Goal: Task Accomplishment & Management: Manage account settings

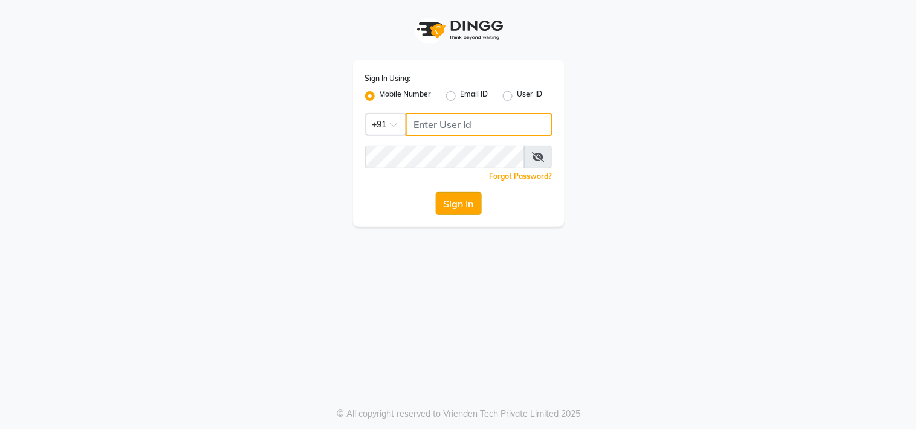
type input "8448683500"
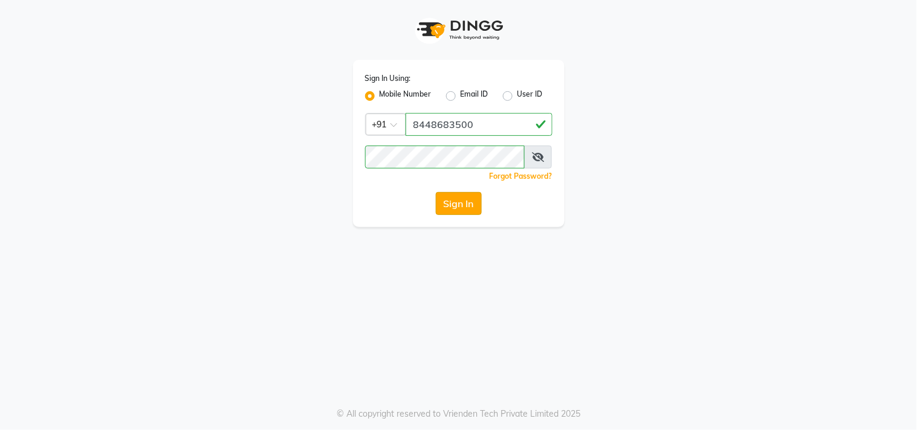
click at [444, 204] on button "Sign In" at bounding box center [459, 203] width 46 height 23
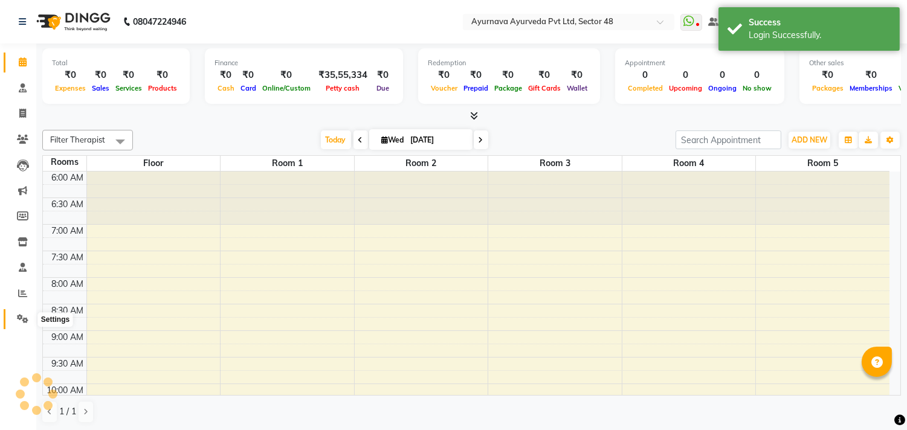
click at [20, 316] on icon at bounding box center [22, 318] width 11 height 9
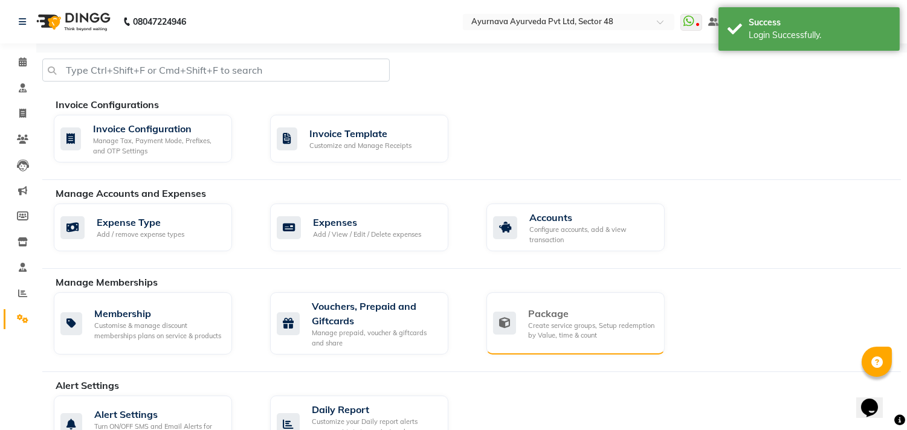
click at [591, 336] on div "Create service groups, Setup redemption by Value, time & count" at bounding box center [591, 331] width 127 height 20
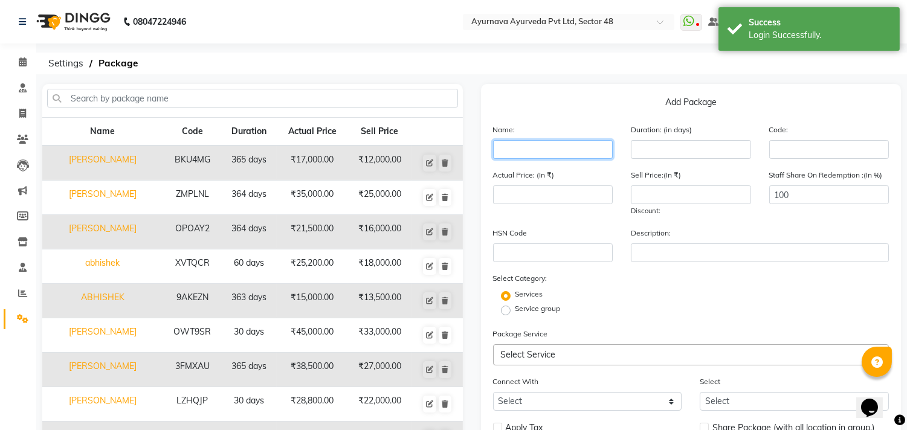
click at [528, 154] on input "text" at bounding box center [553, 149] width 120 height 19
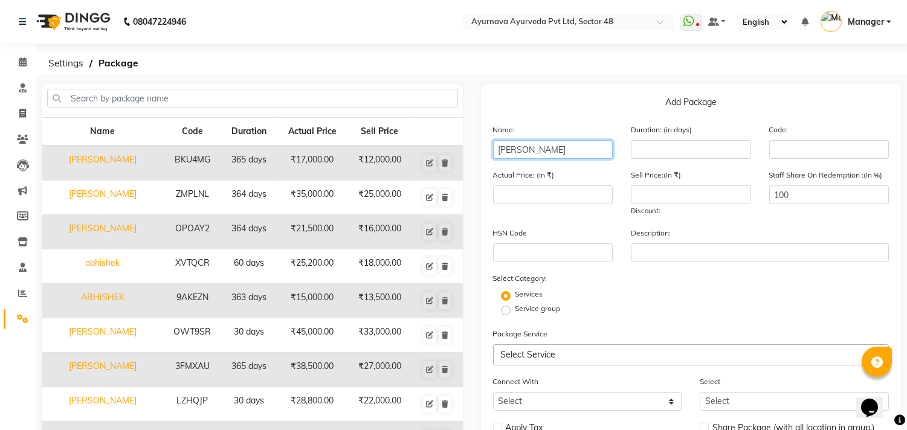
type input "[PERSON_NAME]"
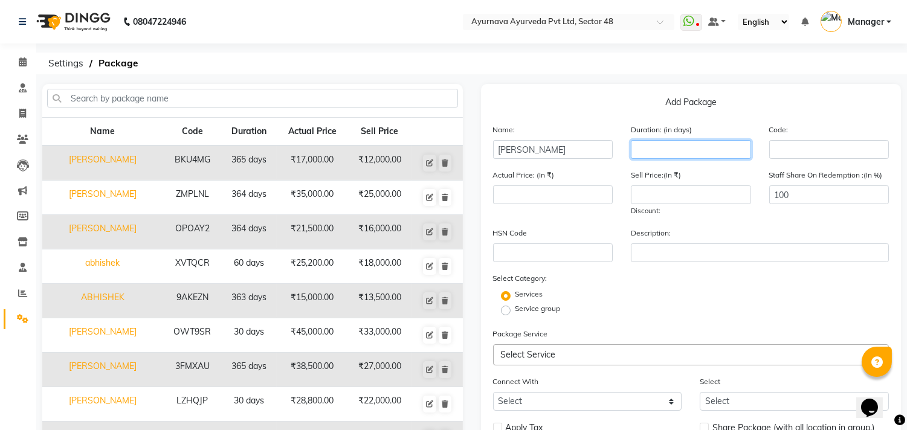
click at [693, 148] on input "number" at bounding box center [691, 149] width 120 height 19
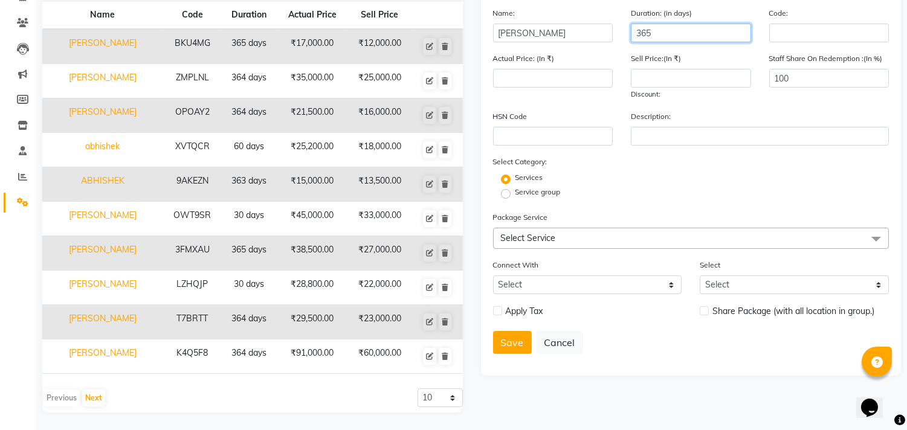
type input "365"
click at [534, 236] on span "Select Service" at bounding box center [528, 238] width 55 height 11
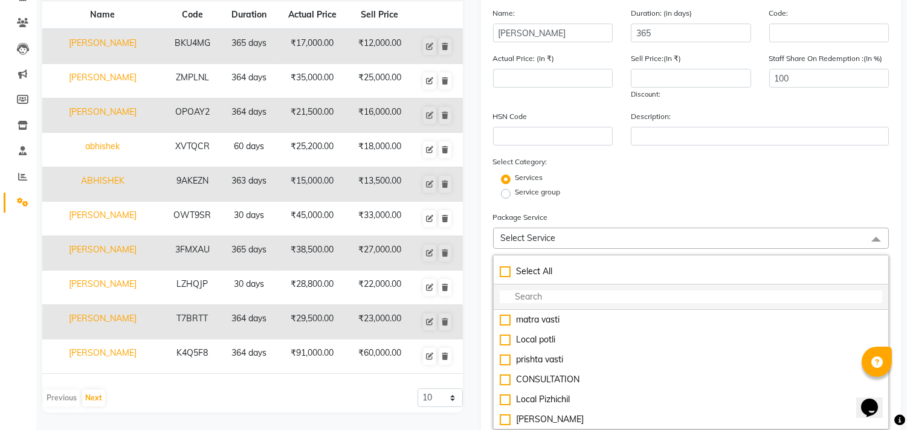
click at [536, 297] on input "multiselect-search" at bounding box center [691, 297] width 383 height 13
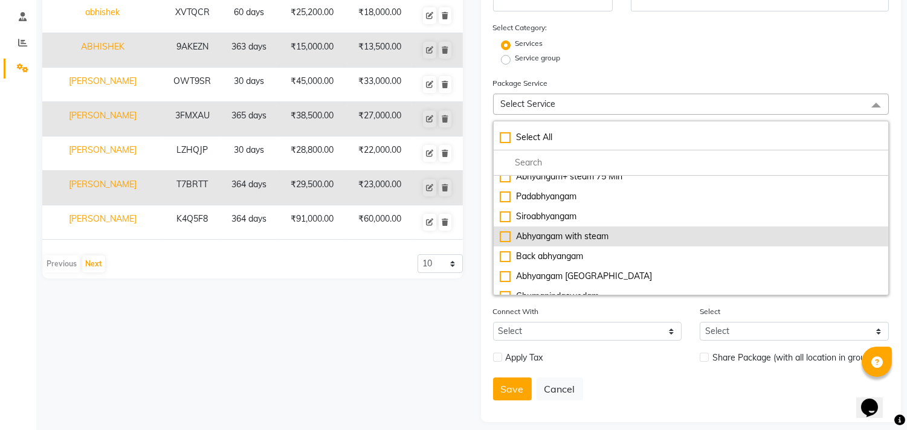
scroll to position [336, 0]
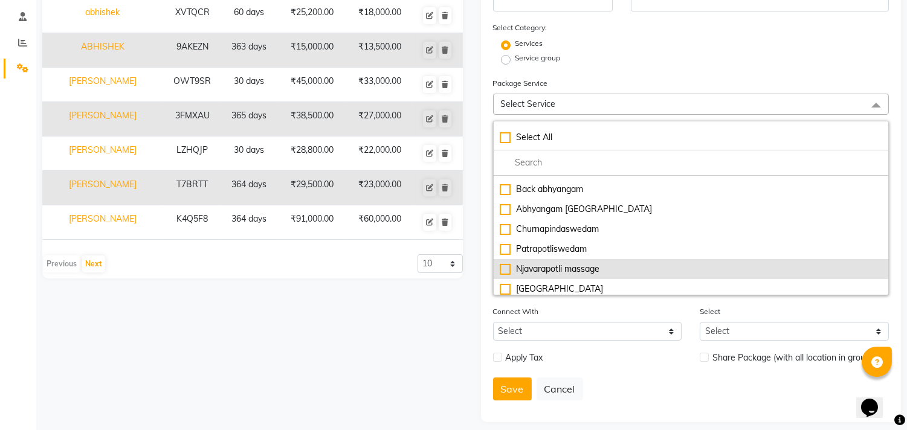
click at [608, 272] on div "Njavarapotli massage" at bounding box center [691, 269] width 383 height 13
type input "3500"
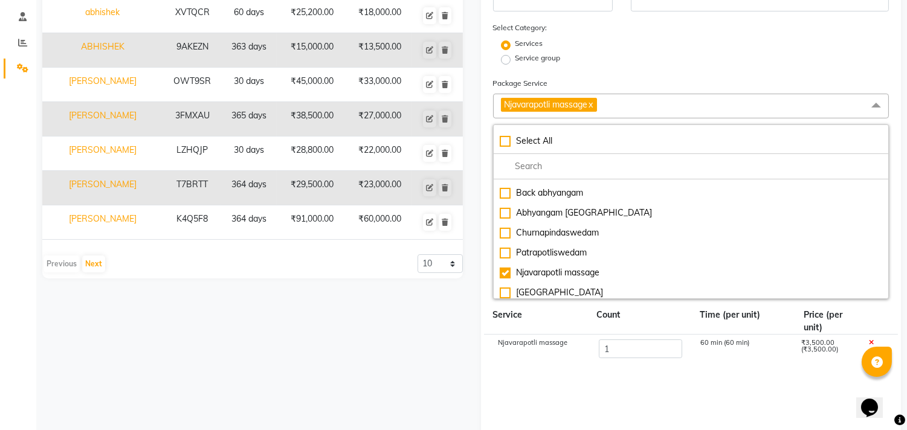
click at [871, 342] on icon at bounding box center [871, 343] width 5 height 7
checkbox input "false"
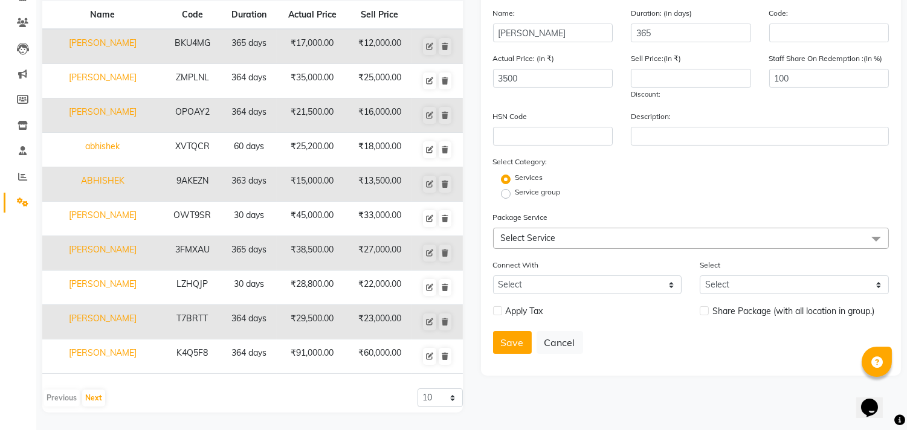
click at [545, 240] on span "Select Service" at bounding box center [528, 238] width 55 height 11
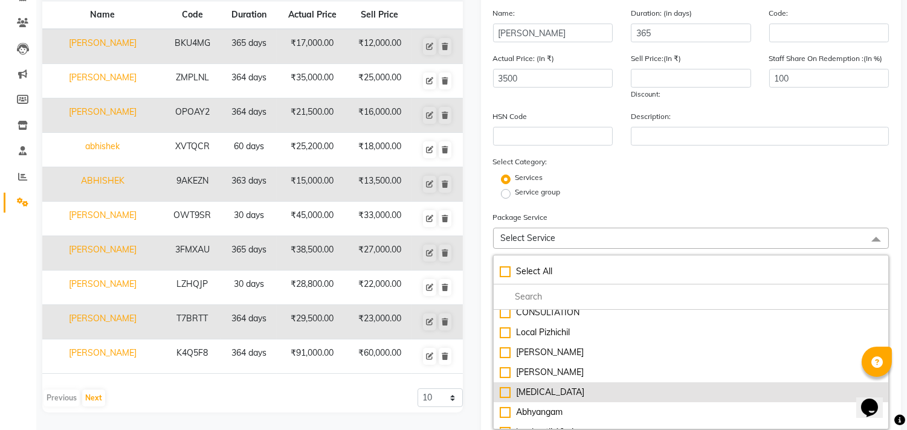
scroll to position [0, 0]
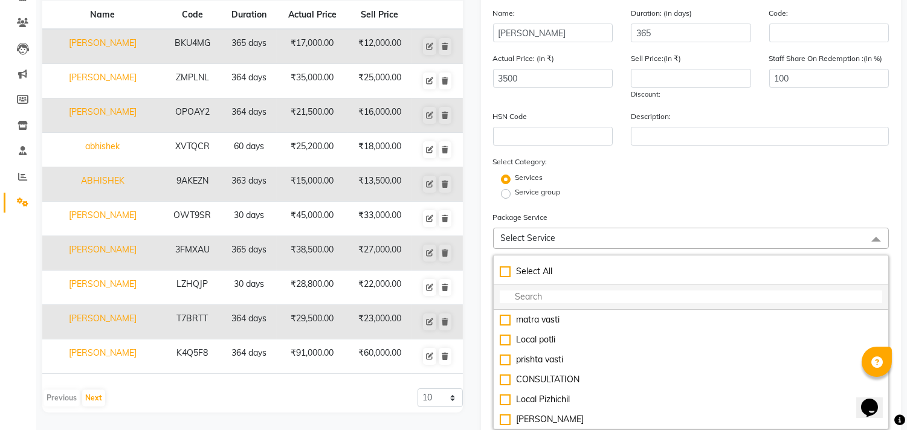
click at [560, 297] on input "multiselect-search" at bounding box center [691, 297] width 383 height 13
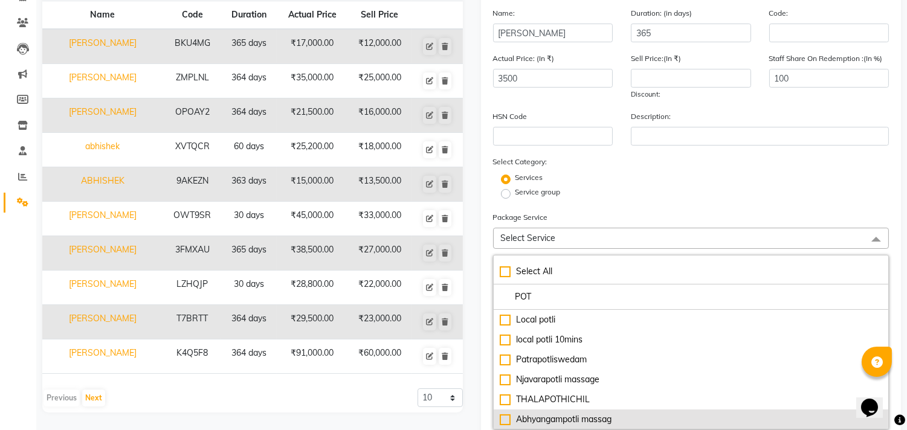
type input "POT"
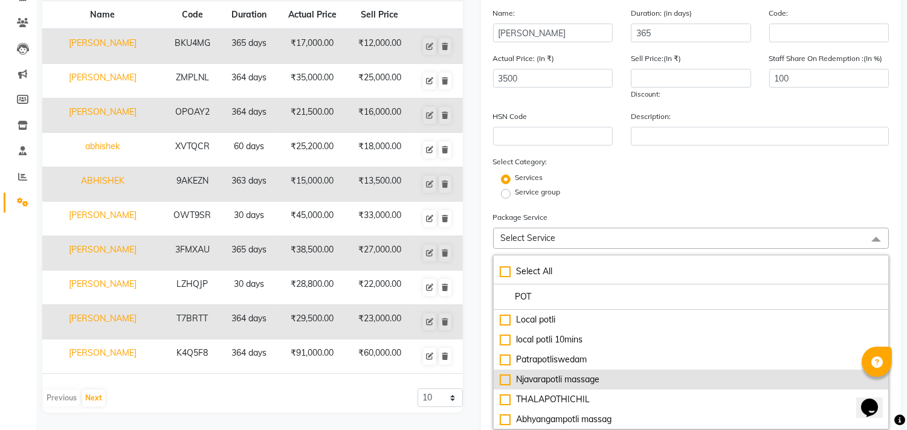
drag, startPoint x: 608, startPoint y: 420, endPoint x: 594, endPoint y: 391, distance: 31.6
click at [607, 420] on div "Abhyangampotli massag" at bounding box center [691, 420] width 383 height 13
type input "4000"
checkbox input "true"
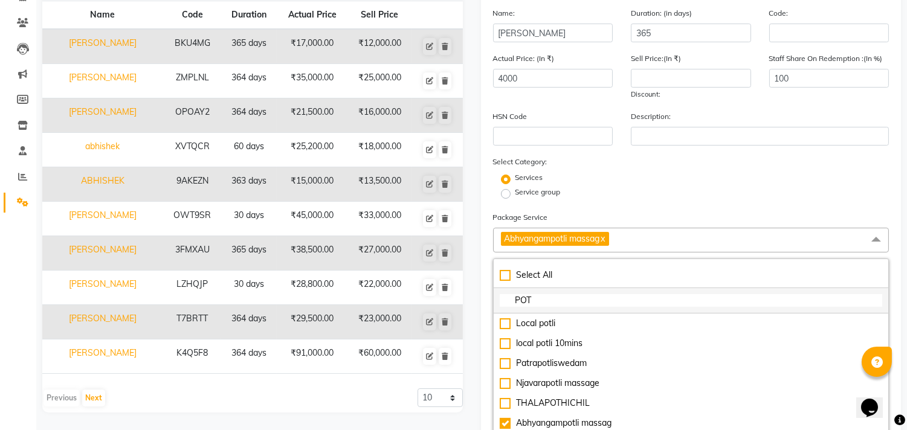
click at [562, 300] on input "POT" at bounding box center [691, 300] width 383 height 13
type input "P"
type input "SIR"
click at [17, 203] on icon at bounding box center [22, 202] width 11 height 9
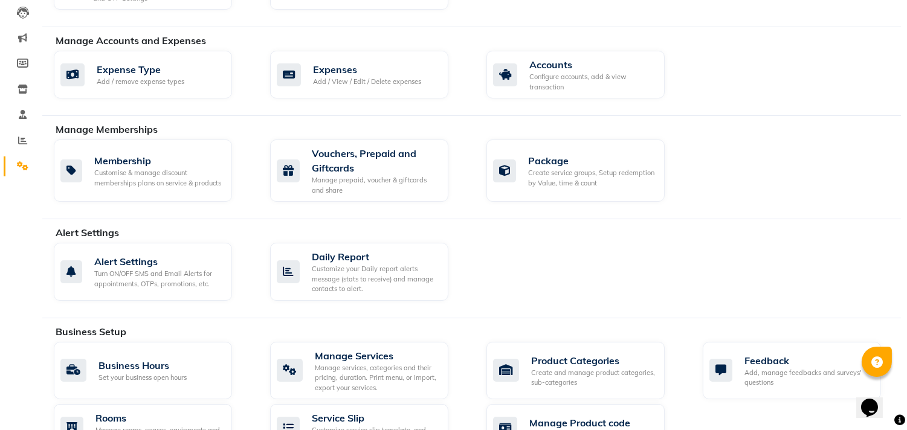
scroll to position [251, 0]
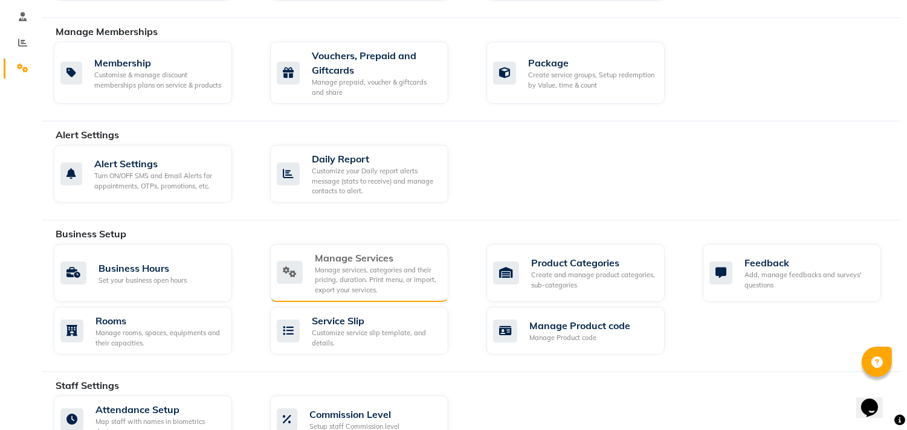
click at [369, 270] on div "Manage services, categories and their pricing, duration. Print menu, or import,…" at bounding box center [377, 280] width 124 height 30
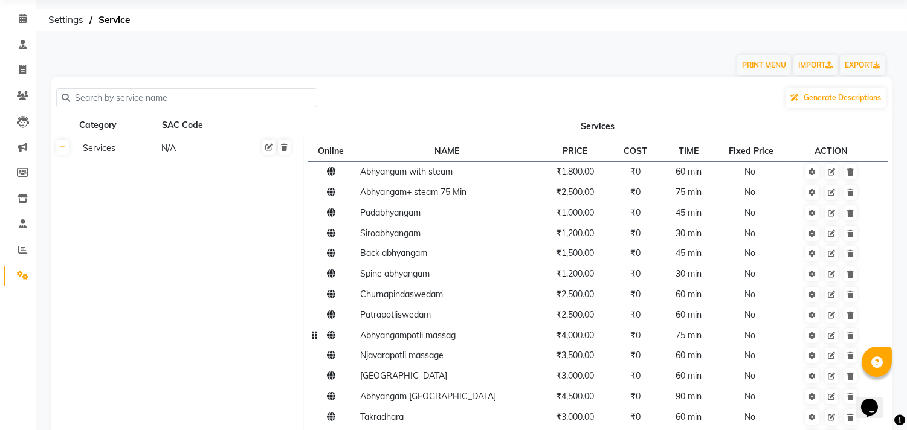
scroll to position [67, 0]
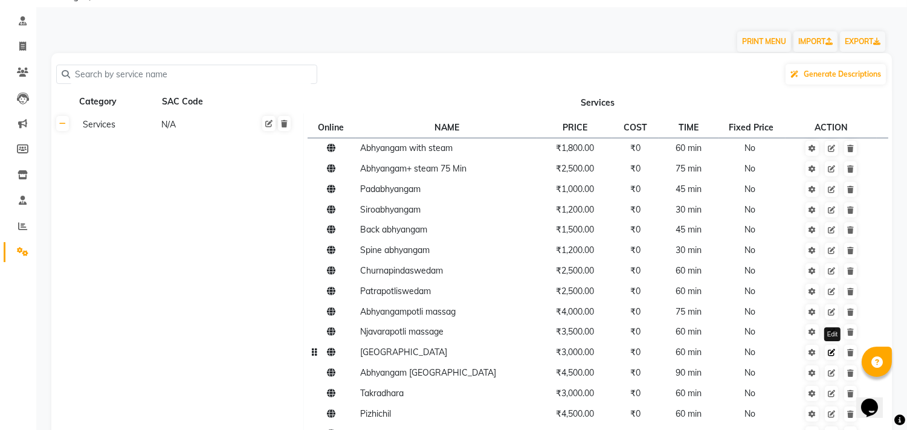
click at [834, 355] on icon at bounding box center [831, 352] width 7 height 7
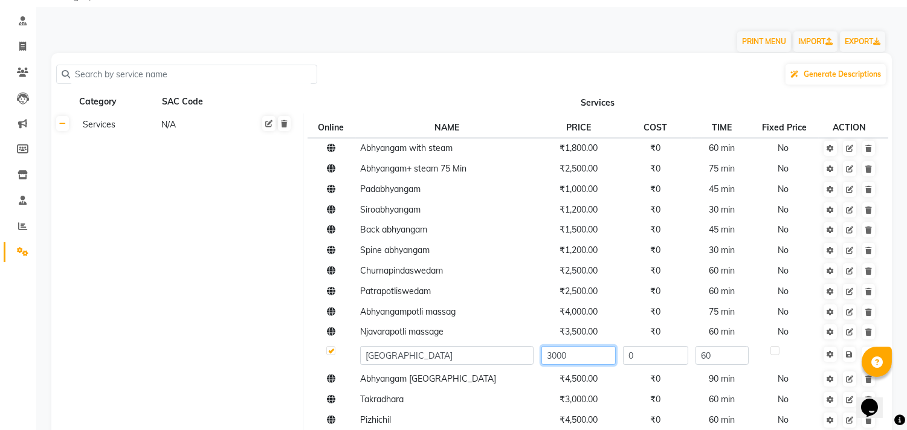
click at [570, 353] on input "3000" at bounding box center [579, 355] width 74 height 19
type input "3800"
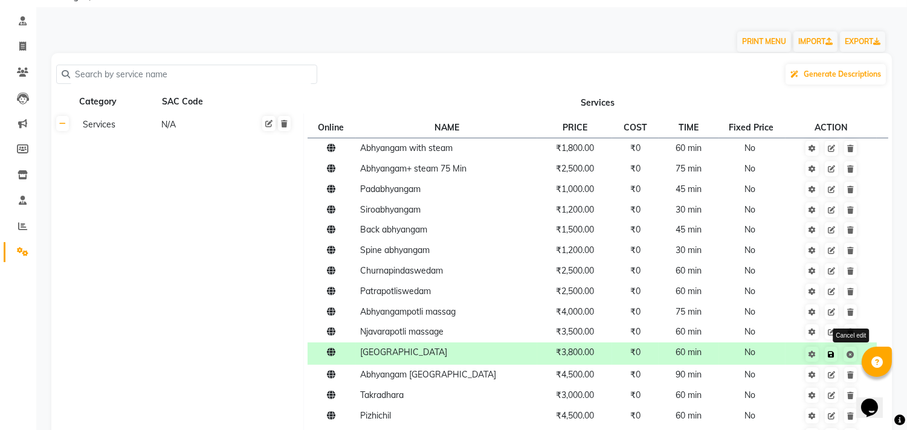
click at [849, 351] on span "Save Cancel edit" at bounding box center [839, 354] width 38 height 12
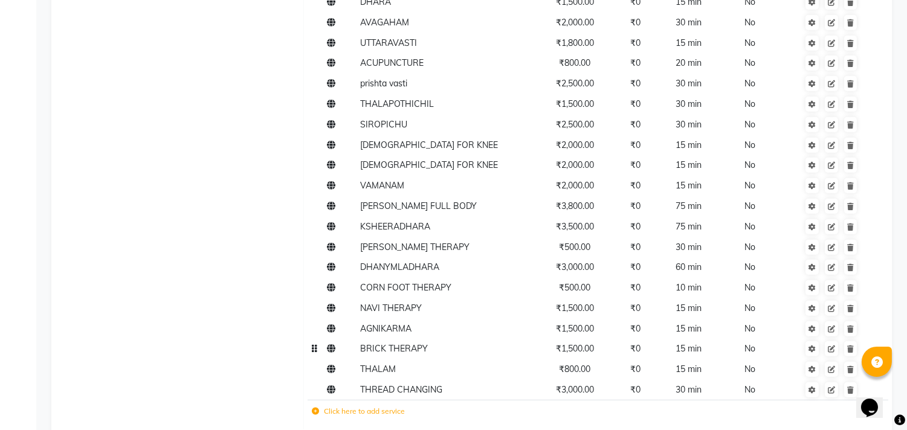
scroll to position [1634, 0]
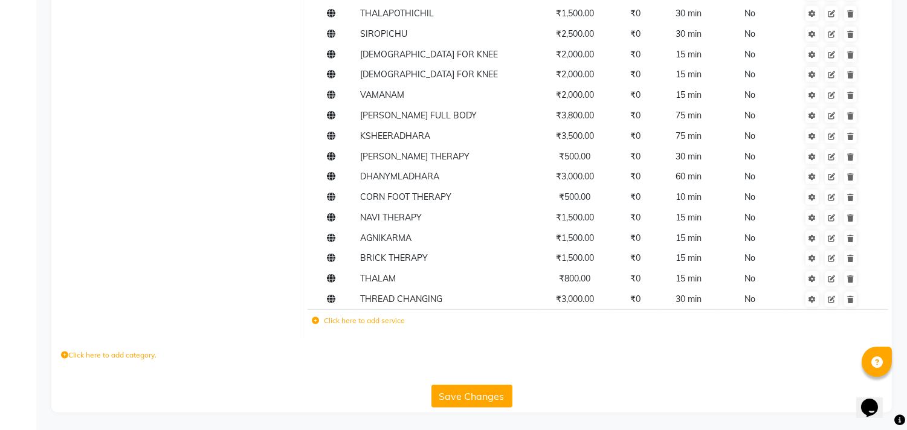
click at [493, 392] on button "Save Changes" at bounding box center [472, 396] width 81 height 23
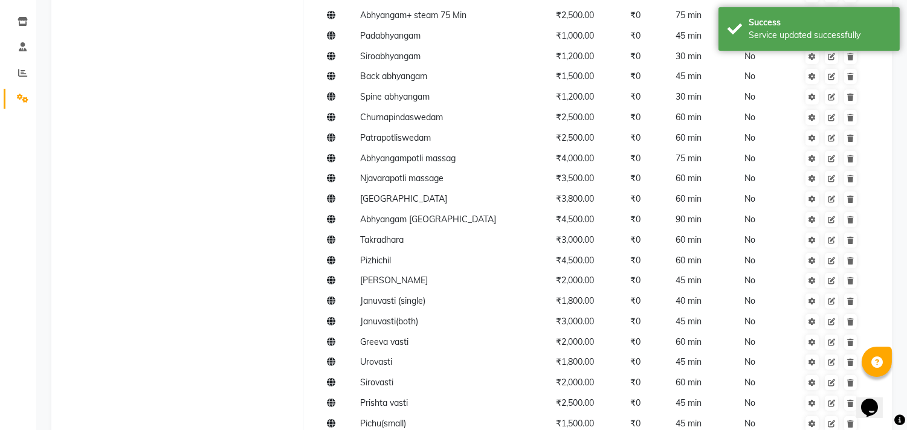
scroll to position [154, 0]
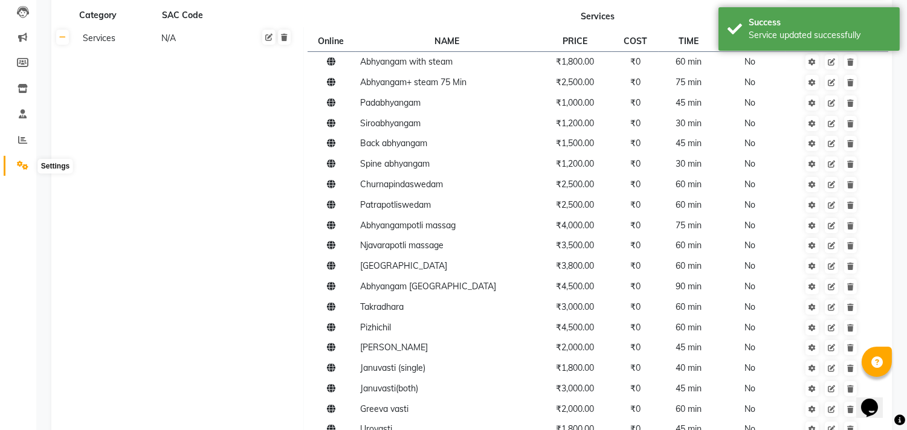
click at [12, 166] on span at bounding box center [22, 166] width 21 height 14
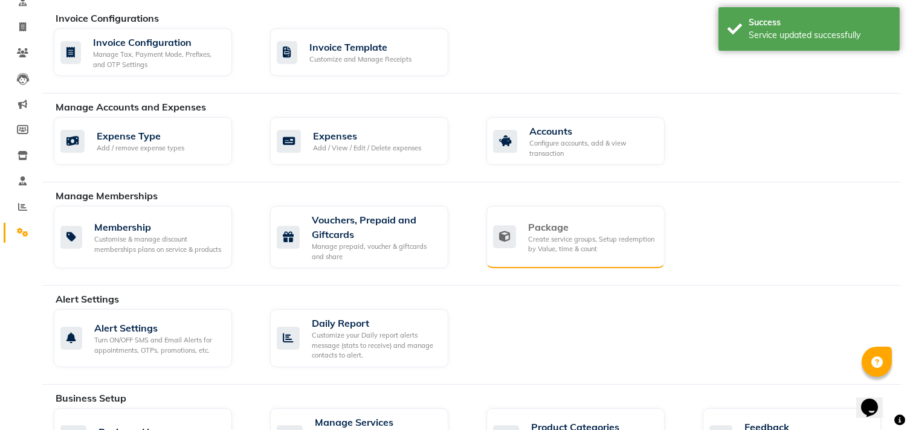
click at [571, 226] on div "Package" at bounding box center [591, 227] width 127 height 15
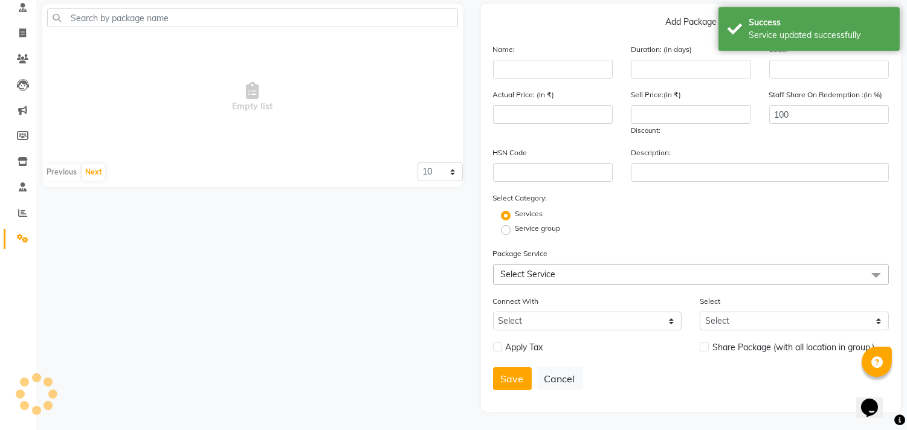
scroll to position [86, 0]
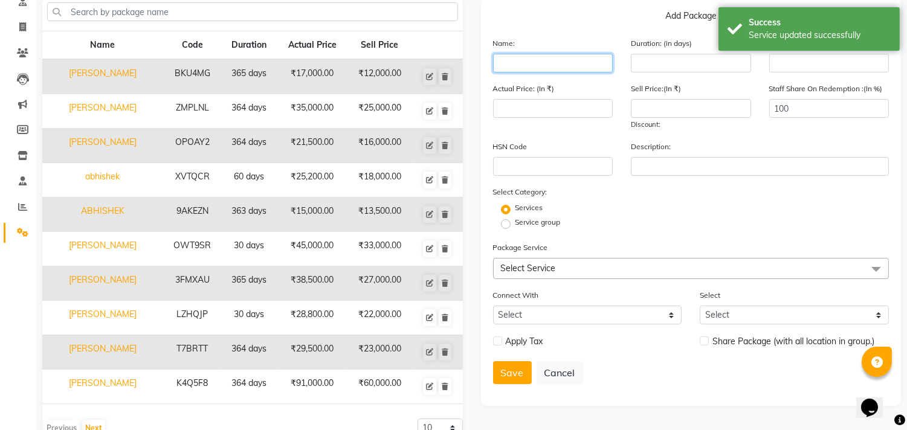
click at [538, 63] on input "text" at bounding box center [553, 63] width 120 height 19
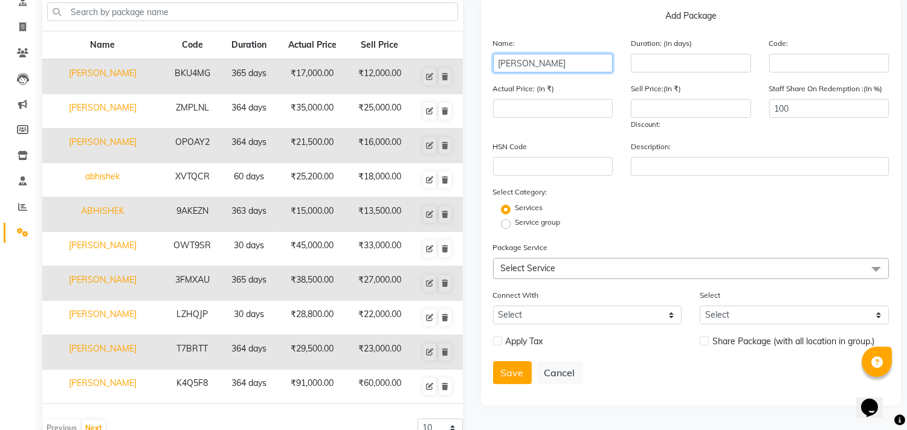
type input "[PERSON_NAME]"
click at [673, 62] on input "number" at bounding box center [691, 63] width 120 height 19
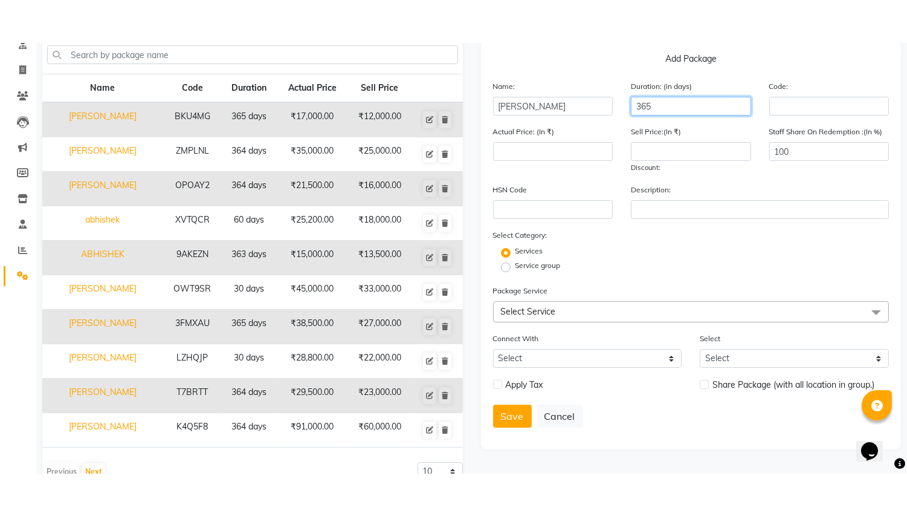
scroll to position [117, 0]
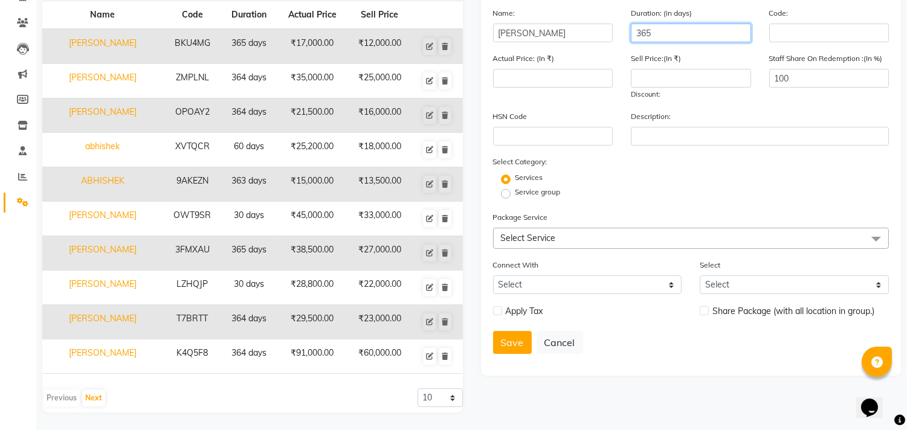
type input "365"
click at [511, 233] on span "Select Service" at bounding box center [528, 238] width 55 height 11
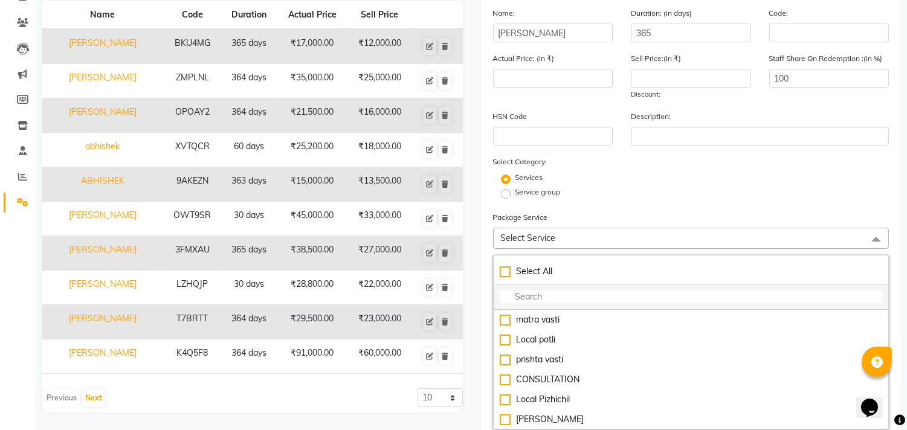
click at [515, 303] on input "multiselect-search" at bounding box center [691, 297] width 383 height 13
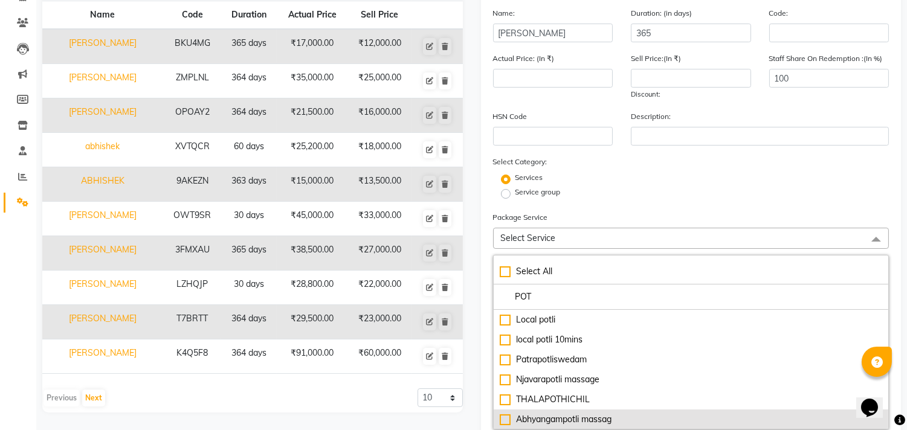
type input "POT"
click at [580, 429] on li "Abhyangampotli massag" at bounding box center [691, 420] width 395 height 20
type input "4000"
checkbox input "true"
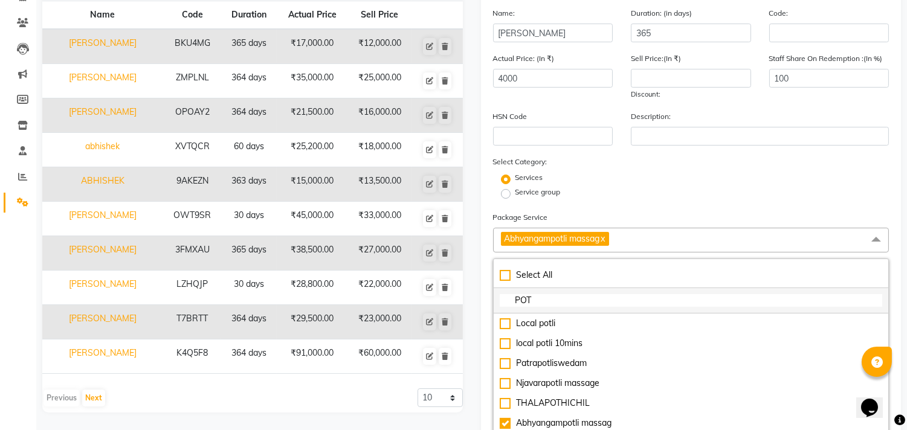
click at [540, 303] on input "POT" at bounding box center [691, 300] width 383 height 13
type input "P"
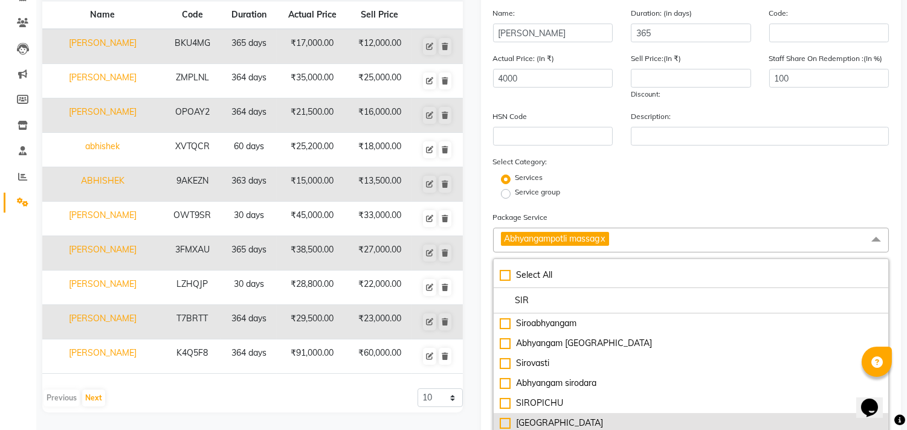
type input "SIR"
click at [551, 424] on div "[GEOGRAPHIC_DATA]" at bounding box center [691, 423] width 383 height 13
type input "7800"
checkbox input "true"
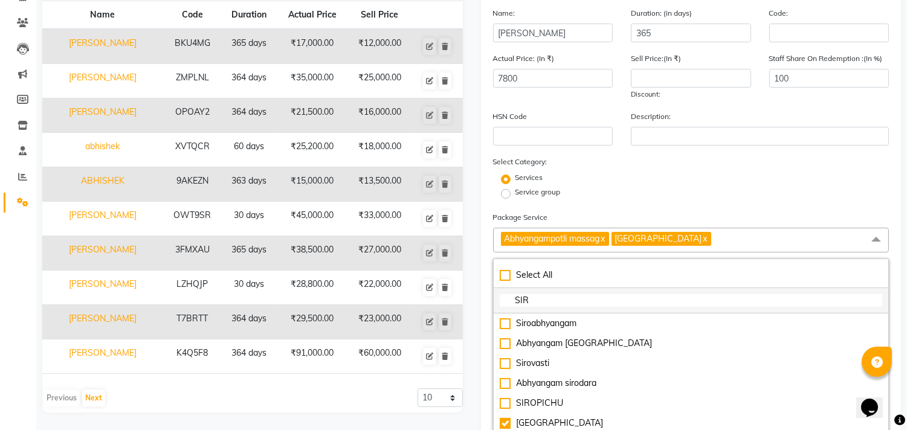
click at [556, 296] on input "SIR" at bounding box center [691, 300] width 383 height 13
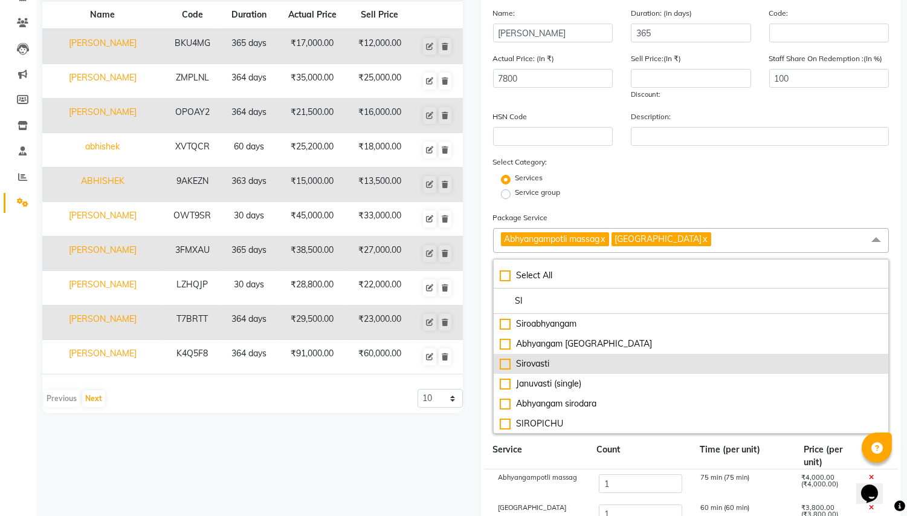
type input "S"
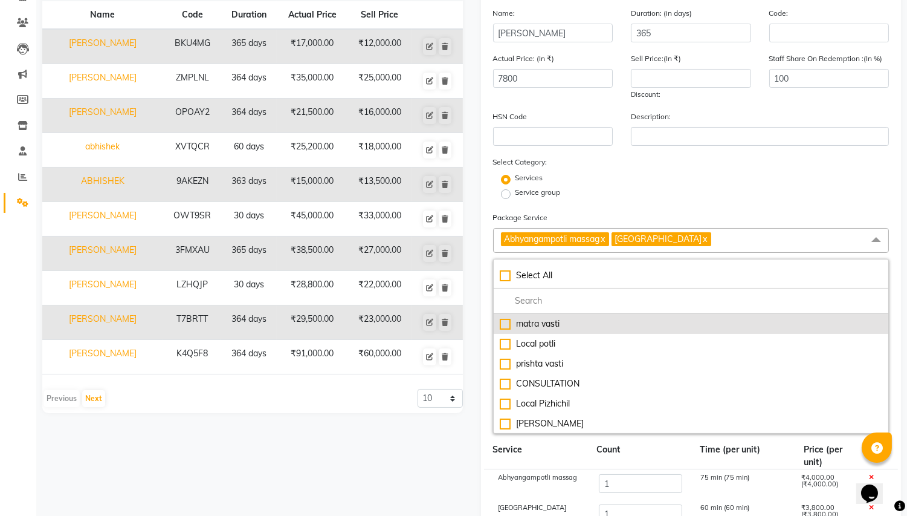
click at [557, 323] on div "matra vasti" at bounding box center [691, 323] width 383 height 13
type input "8800"
checkbox input "true"
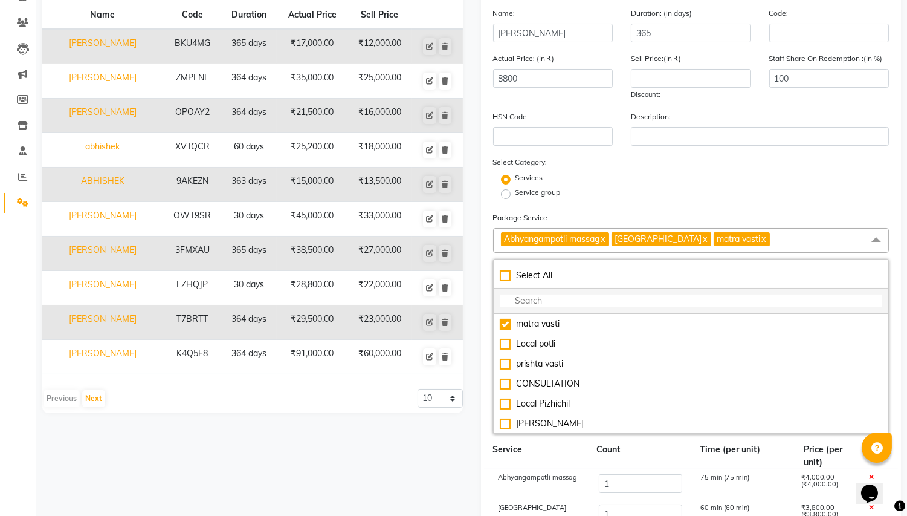
click at [549, 303] on input "multiselect-search" at bounding box center [691, 300] width 383 height 13
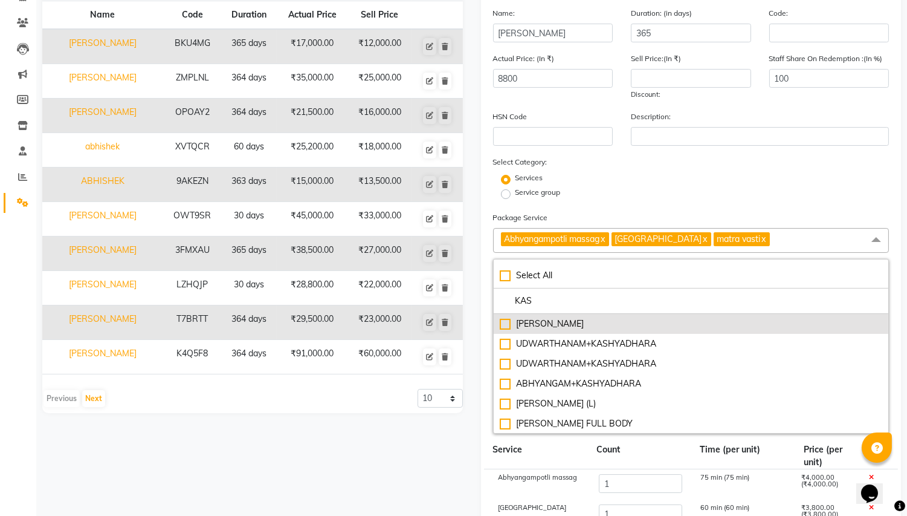
type input "KAS"
click at [554, 327] on div "[PERSON_NAME]" at bounding box center [691, 323] width 383 height 13
type input "10800"
checkbox input "true"
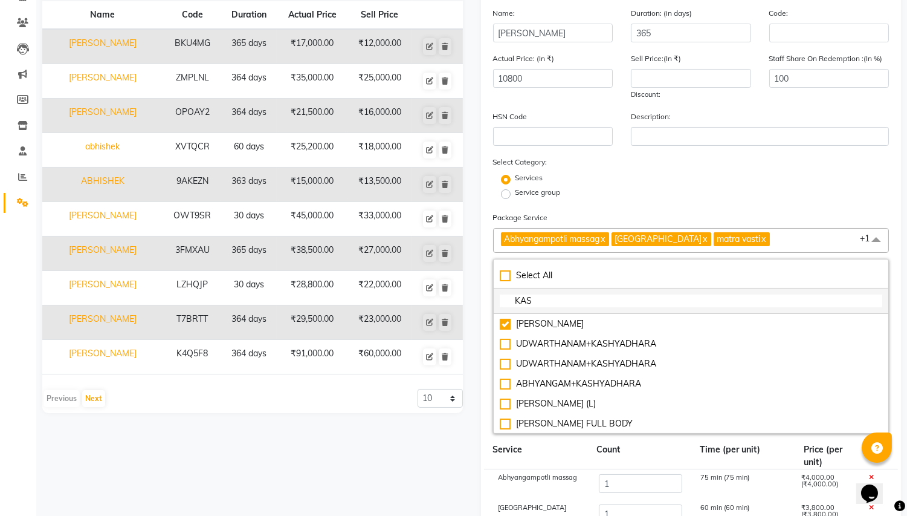
click at [557, 302] on input "KAS" at bounding box center [691, 300] width 383 height 13
type input "K"
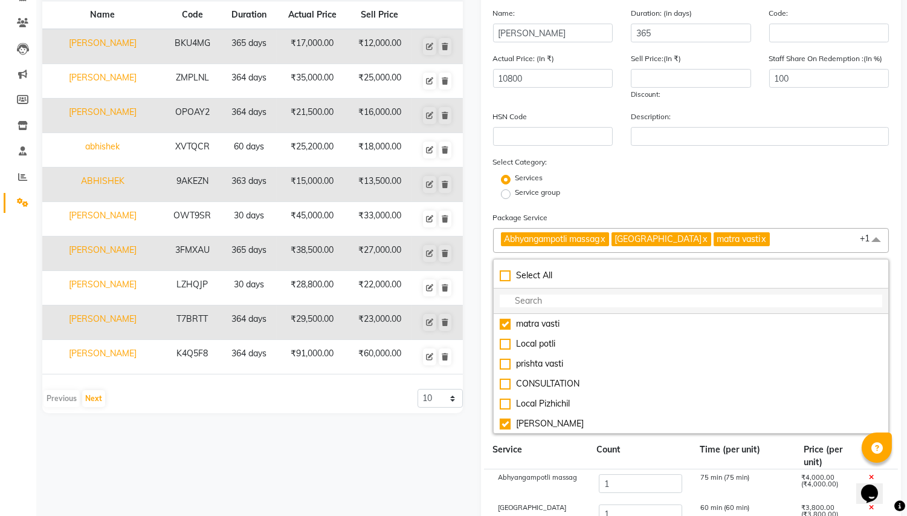
type input "U"
checkbox input "true"
type input "UR"
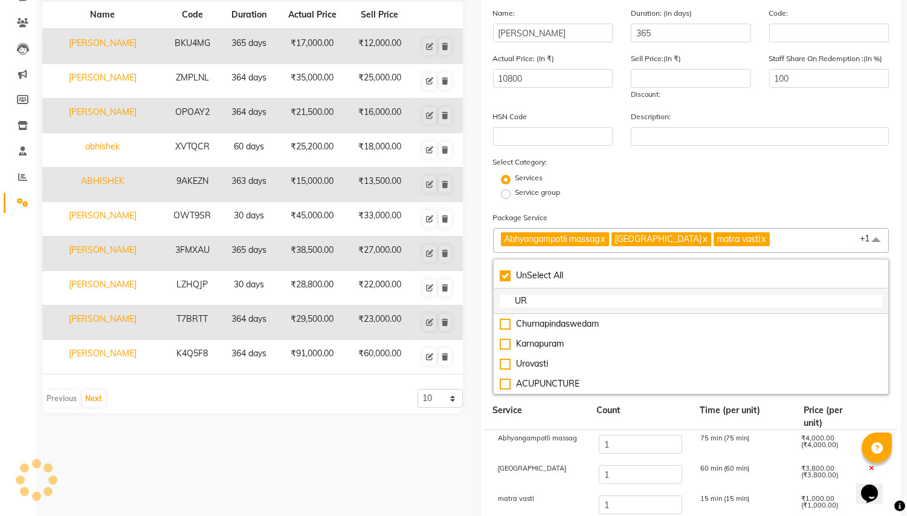
checkbox input "false"
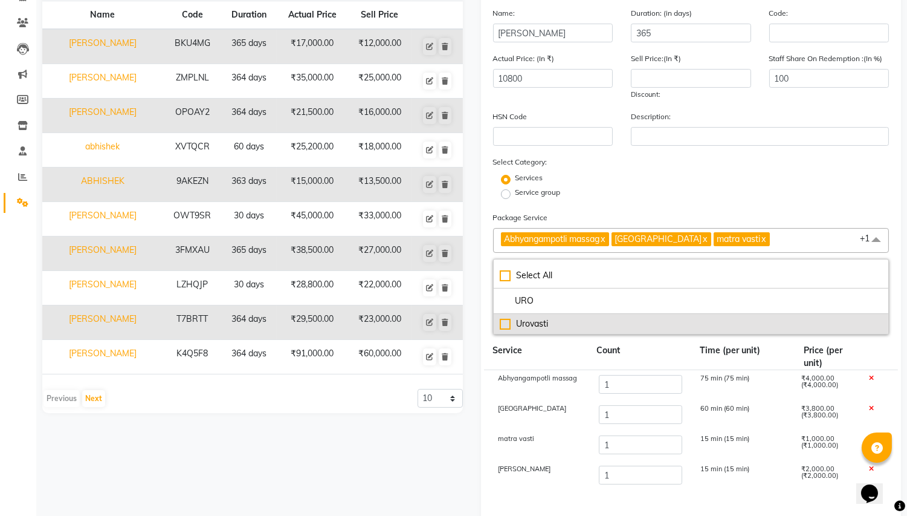
type input "URO"
click at [547, 325] on div "Urovasti" at bounding box center [691, 323] width 383 height 13
type input "12600"
checkbox input "true"
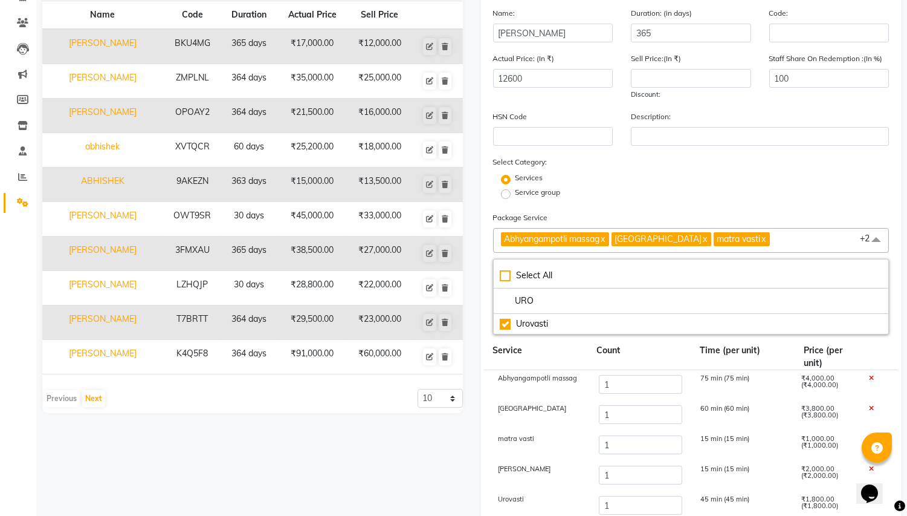
click at [568, 430] on div "[PERSON_NAME] 1 15 min (15 min) ₹2,000.00 (₹2,000.00)" at bounding box center [691, 476] width 415 height 30
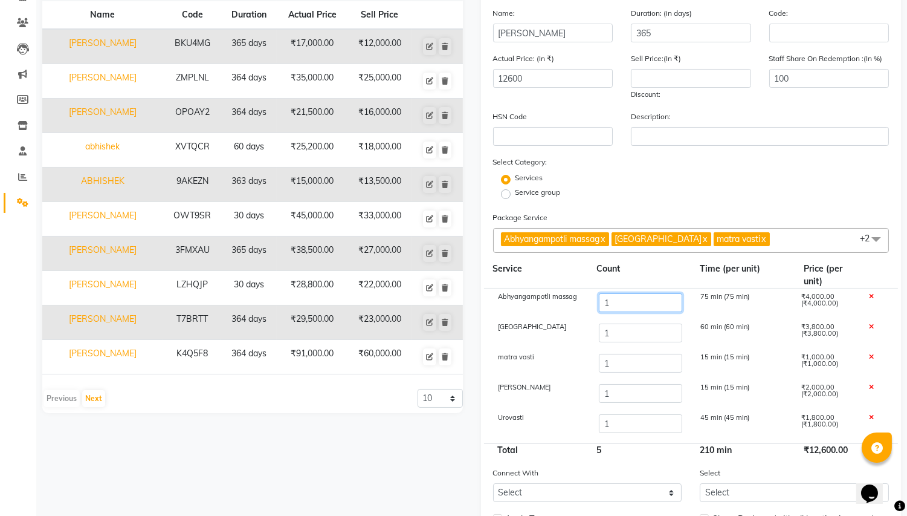
click at [627, 306] on input "1" at bounding box center [640, 302] width 83 height 19
type input "8"
type input "40600"
click at [631, 328] on input "1" at bounding box center [640, 332] width 83 height 19
type input "5"
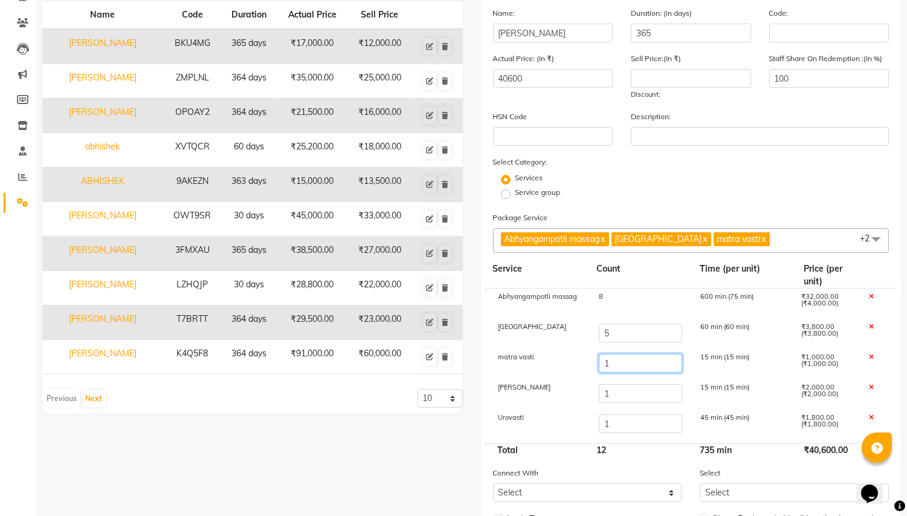
type input "55800"
click at [624, 371] on input "1" at bounding box center [640, 363] width 83 height 19
type input "5"
type input "59800"
click at [631, 397] on input "1" at bounding box center [640, 393] width 83 height 19
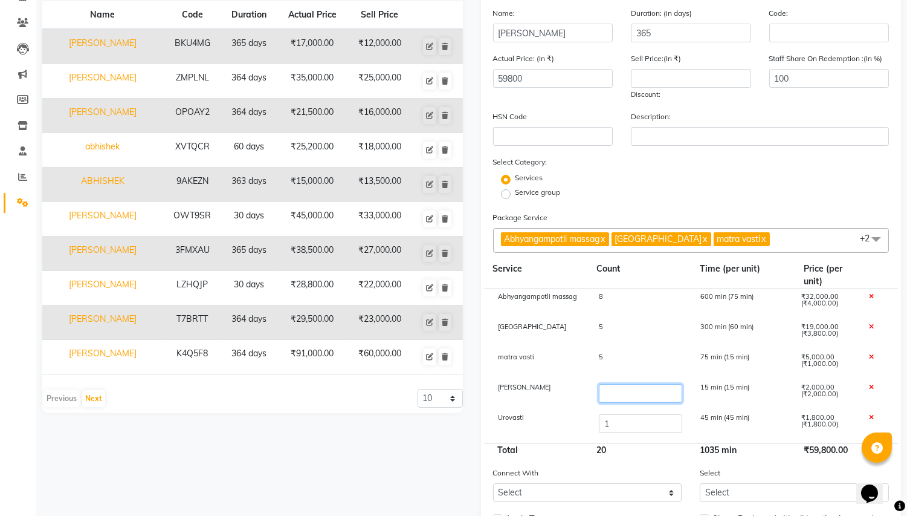
type input "2"
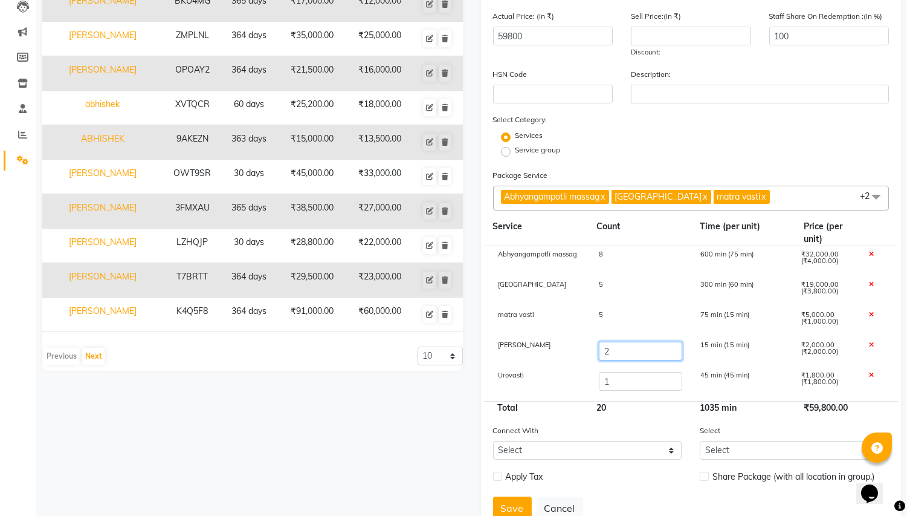
scroll to position [203, 0]
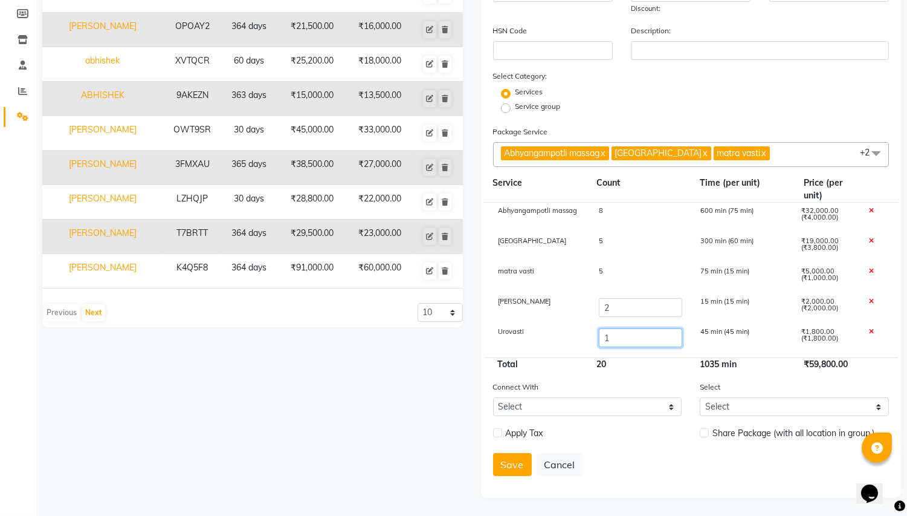
type input "61800"
click at [625, 337] on input "1" at bounding box center [640, 337] width 83 height 19
type input "8"
type input "74400"
click at [651, 375] on form "Name: [PERSON_NAME] Duration: (in days) 365 Code: Actual Price: (In ₹) 74400 Se…" at bounding box center [691, 203] width 397 height 565
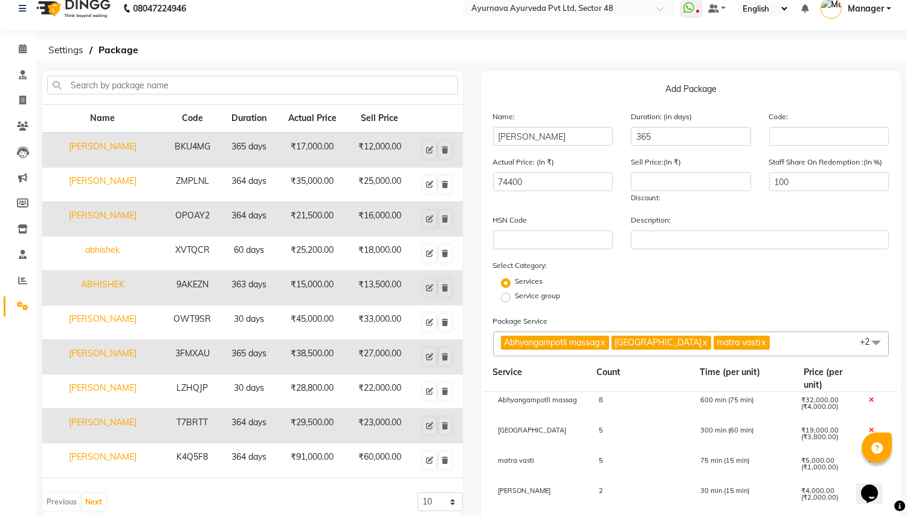
scroll to position [0, 0]
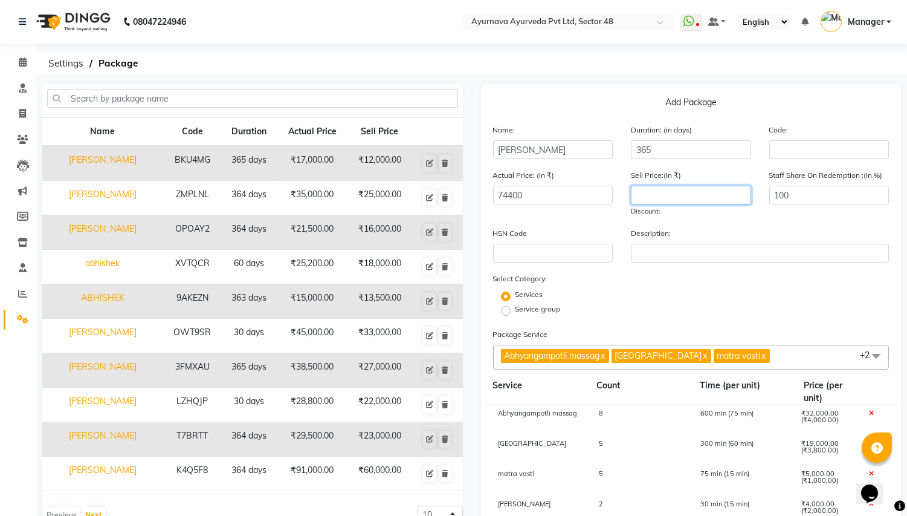
click at [657, 198] on input "number" at bounding box center [691, 195] width 120 height 19
type input "6"
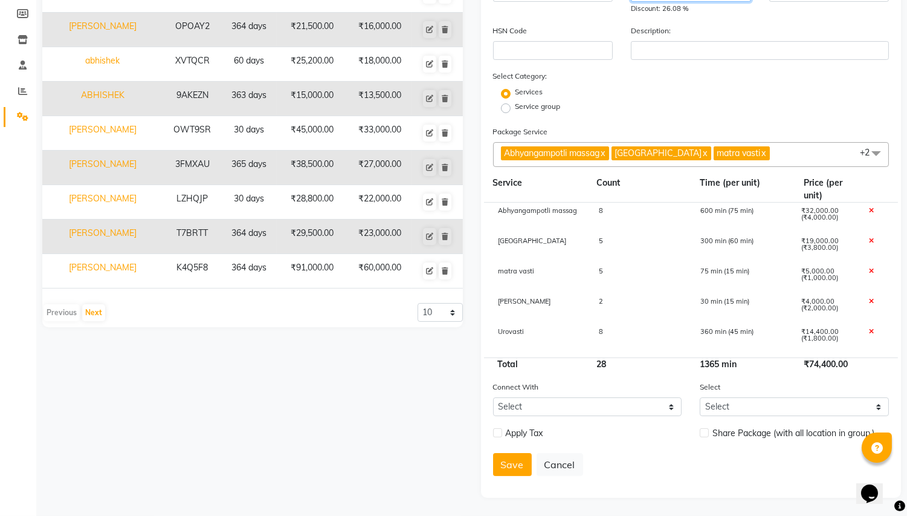
scroll to position [203, 0]
type input "55000"
click at [511, 430] on button "Save" at bounding box center [512, 464] width 39 height 23
select select
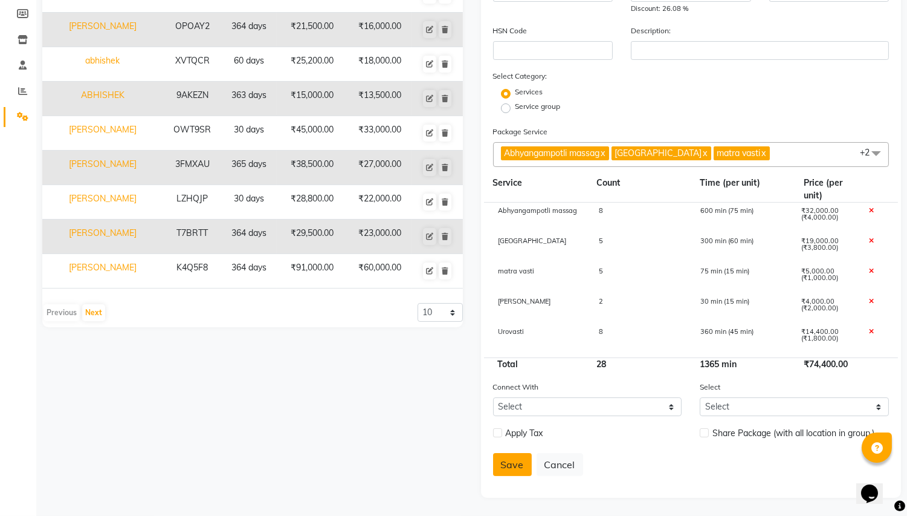
checkbox input "false"
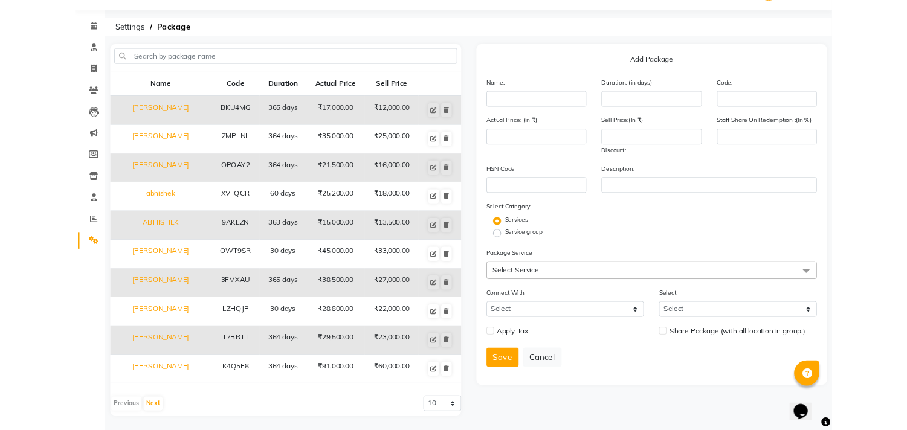
scroll to position [0, 0]
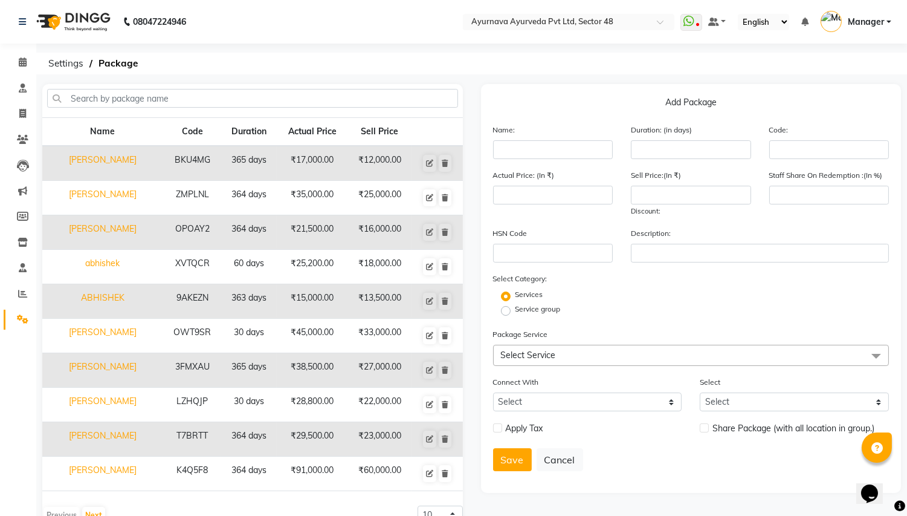
click at [403, 35] on nav "08047224946 Select Location × Ayurnava Ayurveda Pvt Ltd, Sector 48 WhatsApp Sta…" at bounding box center [453, 22] width 907 height 44
